Goal: Check status: Check status

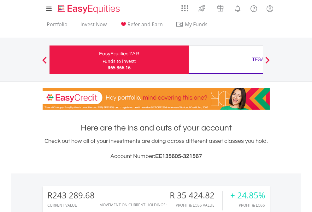
scroll to position [61, 99]
click at [103, 60] on div "Funds to invest:" at bounding box center [119, 61] width 33 height 6
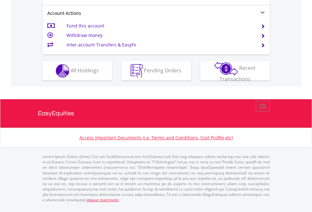
scroll to position [592, 0]
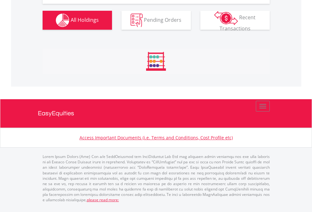
scroll to position [752, 0]
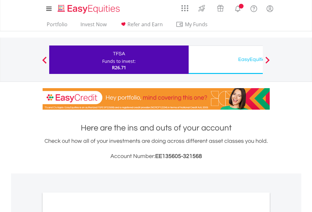
scroll to position [379, 0]
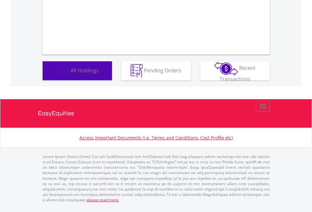
click at [71, 74] on span "All Holdings" at bounding box center [85, 70] width 28 height 7
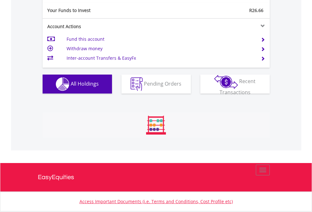
scroll to position [61, 99]
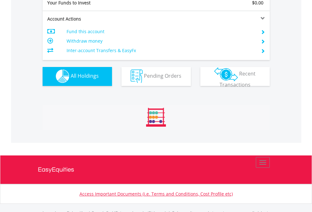
scroll to position [625, 0]
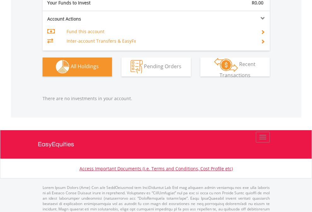
scroll to position [625, 0]
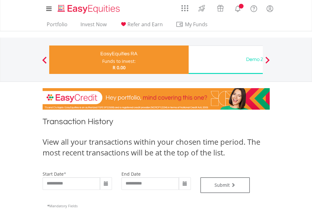
type input "**********"
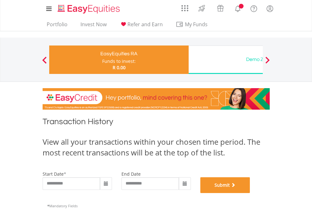
click at [250, 193] on button "Submit" at bounding box center [225, 185] width 50 height 16
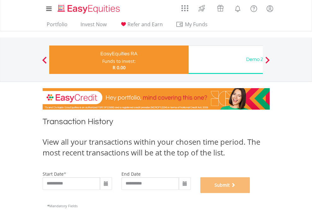
scroll to position [256, 0]
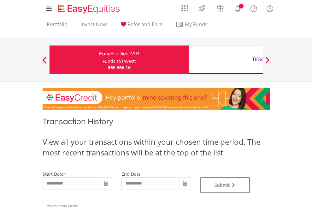
click at [226, 60] on div "TFSA" at bounding box center [258, 59] width 132 height 9
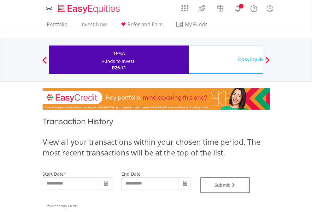
type input "**********"
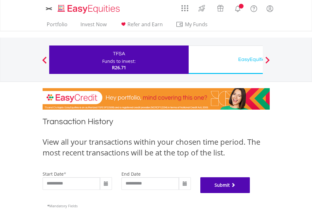
click at [250, 193] on button "Submit" at bounding box center [225, 185] width 50 height 16
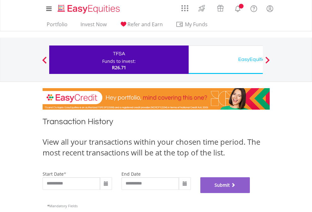
scroll to position [256, 0]
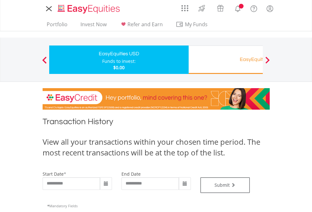
type input "**********"
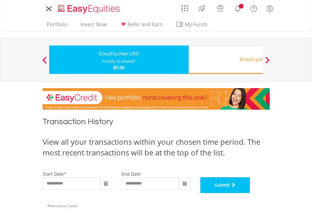
click at [250, 193] on button "Submit" at bounding box center [225, 185] width 50 height 16
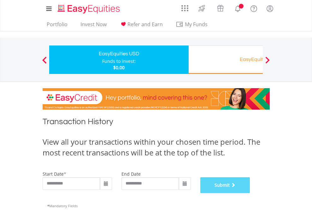
scroll to position [256, 0]
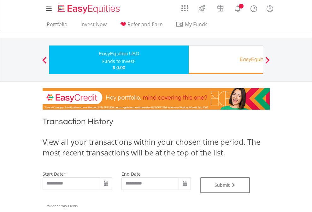
click at [226, 60] on div "EasyEquities RA" at bounding box center [258, 59] width 132 height 9
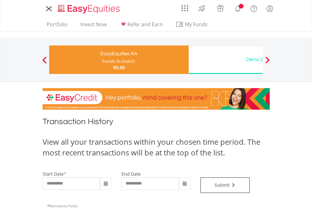
type input "**********"
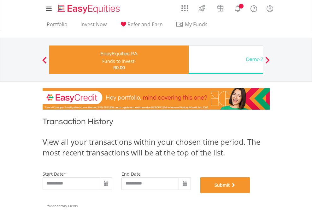
click at [250, 193] on button "Submit" at bounding box center [225, 185] width 50 height 16
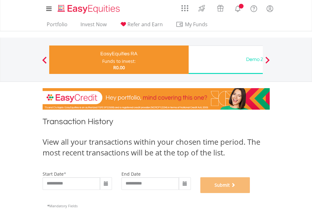
scroll to position [256, 0]
